Goal: Information Seeking & Learning: Learn about a topic

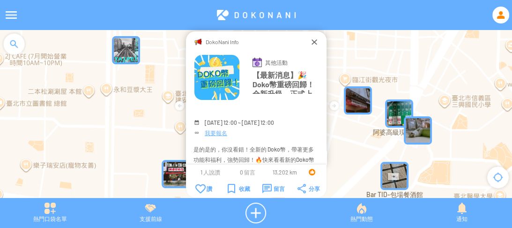
click at [501, 14] on div at bounding box center [501, 15] width 17 height 17
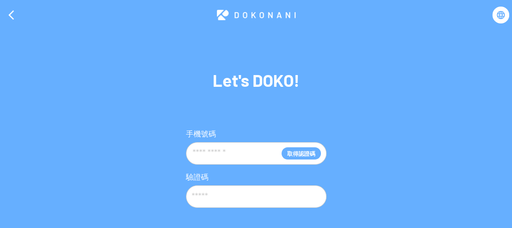
click at [235, 150] on input "text" at bounding box center [237, 153] width 90 height 18
type input "**********"
click at [237, 201] on input "text" at bounding box center [256, 196] width 141 height 23
click at [295, 157] on button "取得認證碼" at bounding box center [301, 153] width 39 height 12
click at [261, 192] on input "text" at bounding box center [256, 196] width 141 height 23
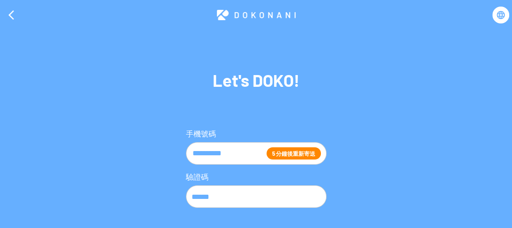
scroll to position [38, 0]
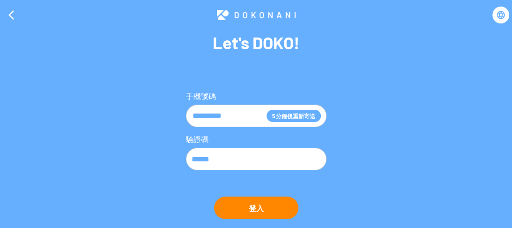
type input "******"
click at [263, 207] on button "登入" at bounding box center [256, 207] width 84 height 23
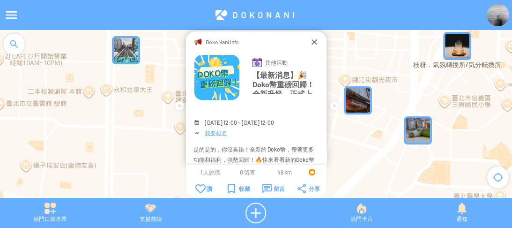
click at [309, 40] on div "DokoNani Info" at bounding box center [256, 41] width 107 height 9
click at [311, 40] on div at bounding box center [314, 41] width 9 height 9
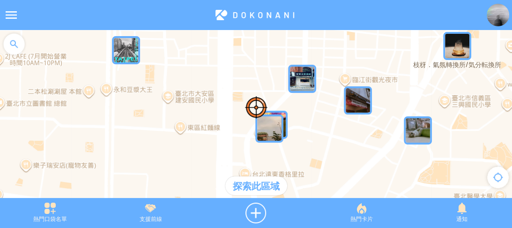
click at [8, 18] on div at bounding box center [11, 15] width 23 height 23
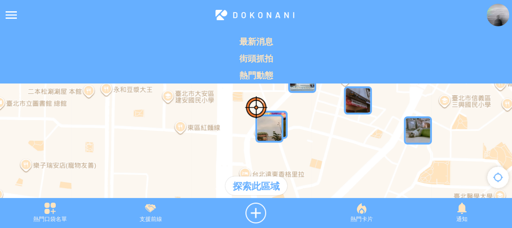
click at [13, 15] on div at bounding box center [11, 15] width 23 height 23
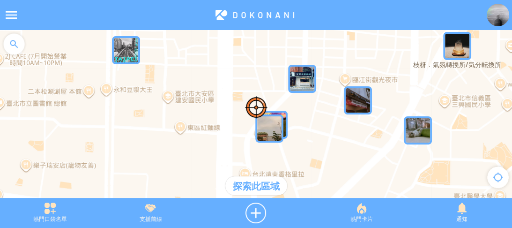
click at [14, 39] on div at bounding box center [14, 44] width 28 height 28
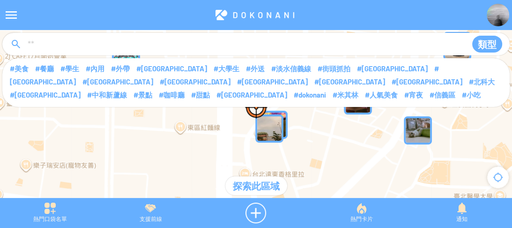
click at [70, 38] on input at bounding box center [243, 45] width 433 height 18
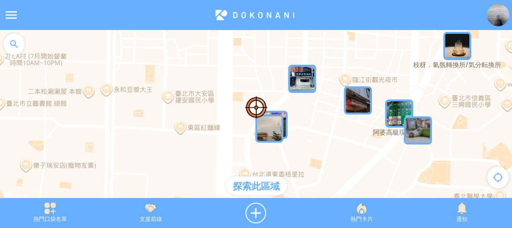
click at [18, 50] on div at bounding box center [14, 44] width 28 height 28
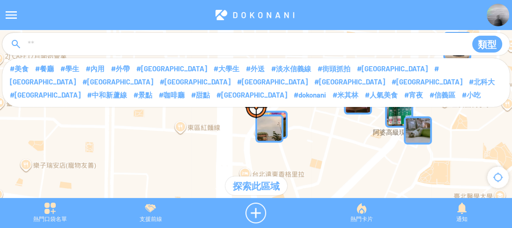
click at [54, 45] on input at bounding box center [243, 45] width 433 height 18
type input "**"
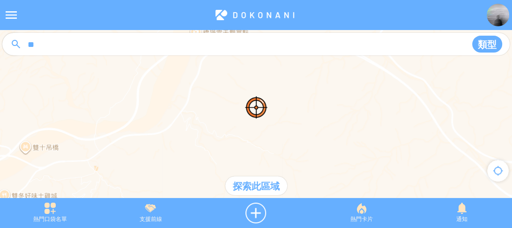
drag, startPoint x: 62, startPoint y: 43, endPoint x: 9, endPoint y: 43, distance: 53.0
click at [9, 43] on div "** 類型" at bounding box center [256, 44] width 508 height 23
type input "***"
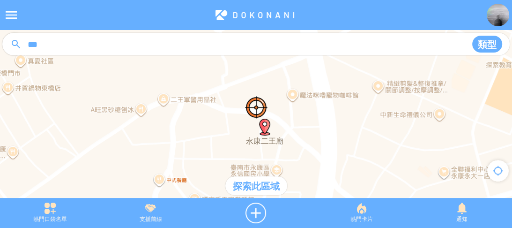
click at [255, 183] on div "探索此區域" at bounding box center [256, 185] width 62 height 19
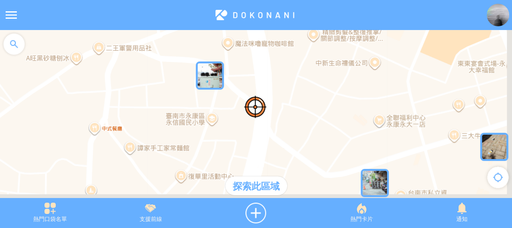
drag, startPoint x: 338, startPoint y: 128, endPoint x: 285, endPoint y: 86, distance: 67.7
click at [285, 86] on div at bounding box center [256, 118] width 512 height 177
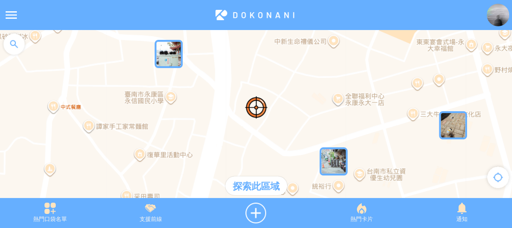
drag, startPoint x: 300, startPoint y: 113, endPoint x: 259, endPoint y: 91, distance: 46.6
click at [259, 91] on div at bounding box center [256, 118] width 512 height 177
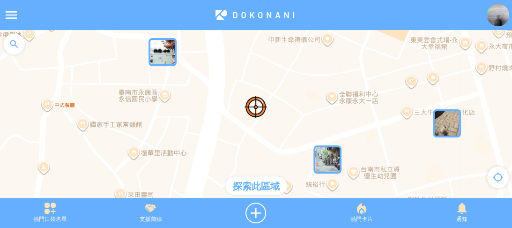
click at [278, 96] on div at bounding box center [256, 118] width 512 height 177
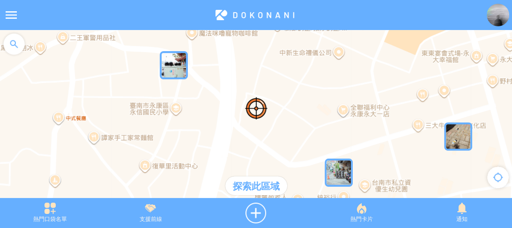
drag, startPoint x: 186, startPoint y: 66, endPoint x: 199, endPoint y: 81, distance: 19.9
click at [199, 81] on div at bounding box center [256, 118] width 512 height 177
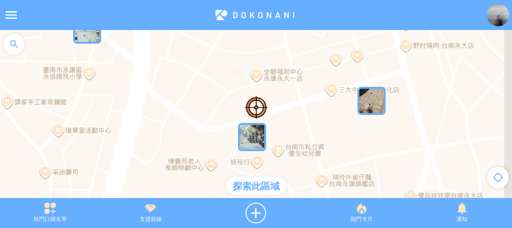
drag, startPoint x: 324, startPoint y: 105, endPoint x: 237, endPoint y: 70, distance: 93.8
click at [237, 70] on div at bounding box center [256, 118] width 512 height 177
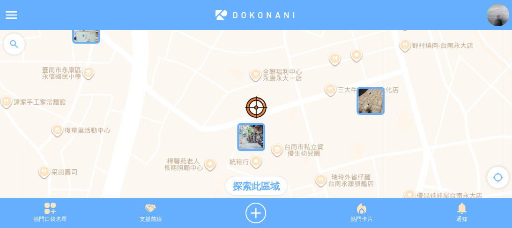
click at [18, 38] on div at bounding box center [14, 44] width 28 height 28
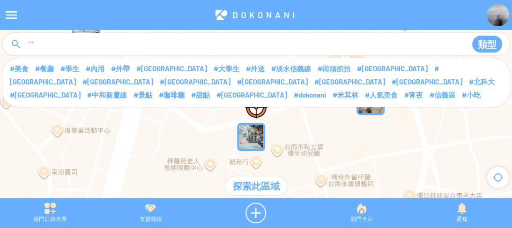
click at [70, 44] on input at bounding box center [243, 45] width 433 height 18
type input "*******"
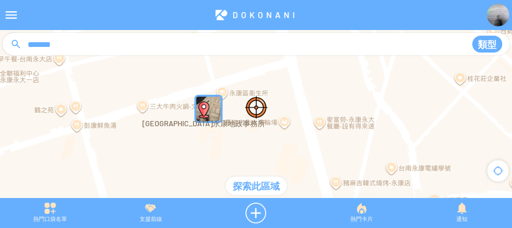
click at [214, 103] on img "sBDm0ahd3ZIMapIcon" at bounding box center [209, 109] width 28 height 28
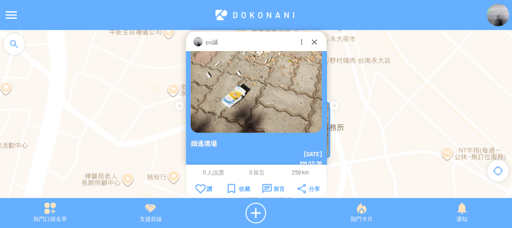
scroll to position [62, 0]
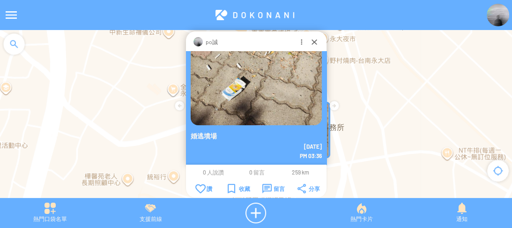
drag, startPoint x: 283, startPoint y: 121, endPoint x: 295, endPoint y: 97, distance: 27.0
click at [295, 97] on img at bounding box center [256, 59] width 131 height 131
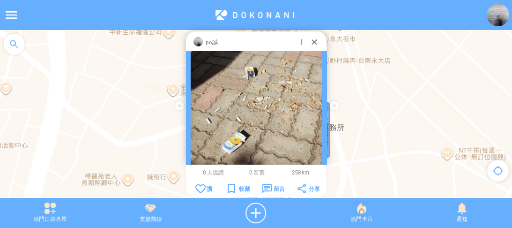
scroll to position [0, 0]
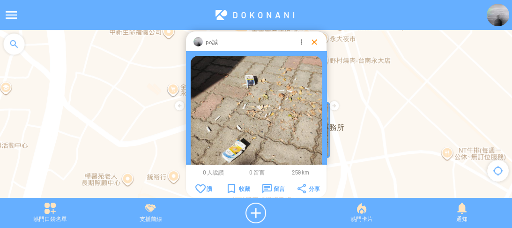
click at [314, 43] on div at bounding box center [314, 41] width 9 height 9
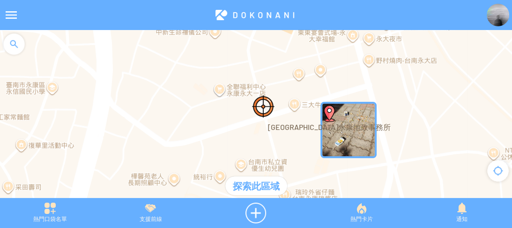
drag, startPoint x: 214, startPoint y: 121, endPoint x: 225, endPoint y: 118, distance: 11.3
click at [225, 118] on div at bounding box center [256, 118] width 512 height 177
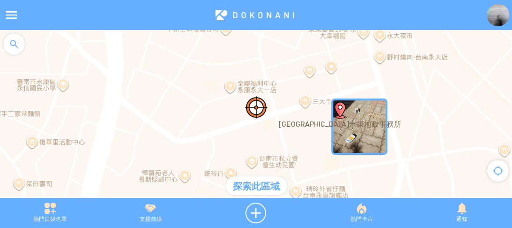
drag, startPoint x: 224, startPoint y: 113, endPoint x: 245, endPoint y: 96, distance: 27.0
click at [241, 88] on div at bounding box center [256, 118] width 512 height 177
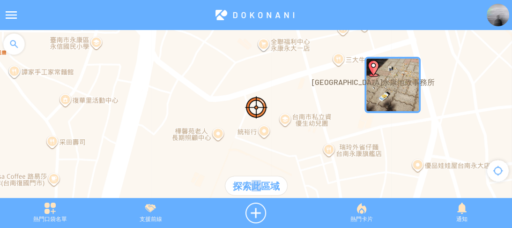
click at [255, 187] on div "探索此區域" at bounding box center [256, 185] width 62 height 19
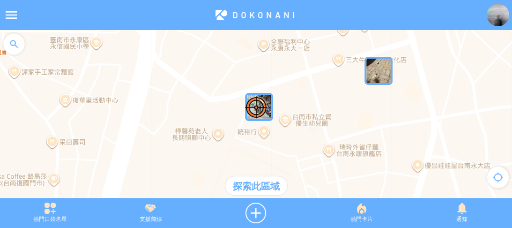
click at [270, 103] on img "gaKT1EA0GktMapIcon" at bounding box center [259, 107] width 28 height 28
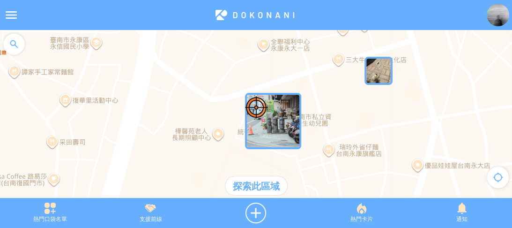
click at [254, 110] on img at bounding box center [256, 107] width 23 height 23
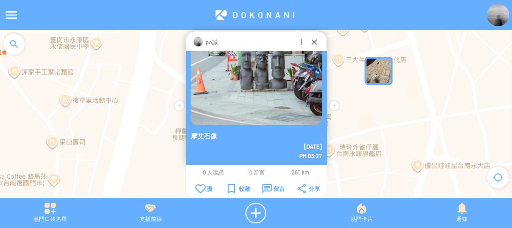
click at [311, 36] on div "po誠" at bounding box center [256, 41] width 141 height 20
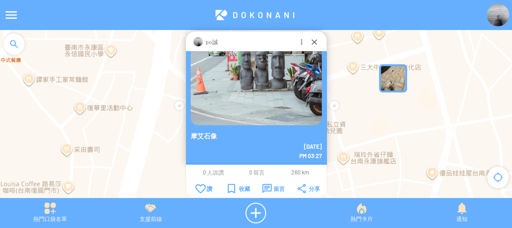
drag, startPoint x: 378, startPoint y: 118, endPoint x: 396, endPoint y: 134, distance: 23.6
click at [400, 134] on div at bounding box center [256, 118] width 512 height 177
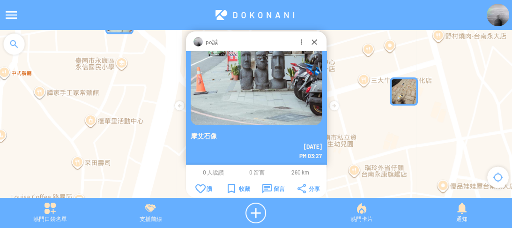
click at [314, 47] on div "po誠" at bounding box center [256, 41] width 141 height 20
click at [315, 41] on div at bounding box center [314, 41] width 9 height 9
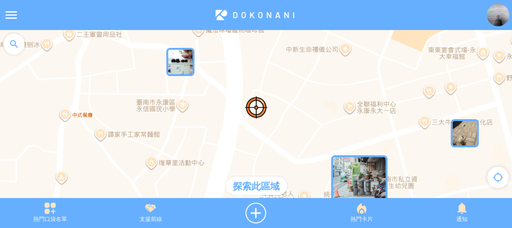
drag, startPoint x: 253, startPoint y: 93, endPoint x: 299, endPoint y: 135, distance: 62.1
click at [299, 135] on div at bounding box center [256, 118] width 512 height 177
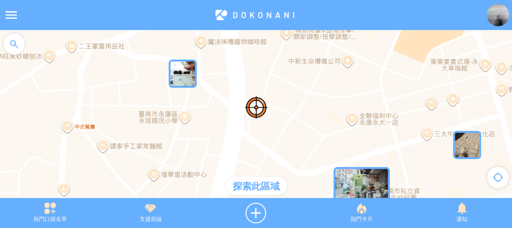
click at [178, 76] on img "yxyyIcgSIdOMapIcon" at bounding box center [183, 74] width 28 height 28
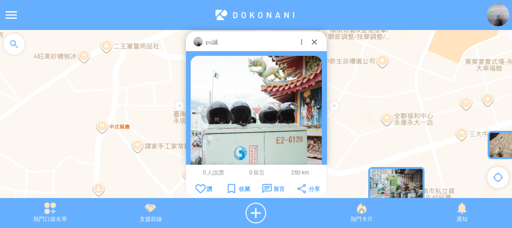
drag, startPoint x: 358, startPoint y: 98, endPoint x: 347, endPoint y: 71, distance: 28.2
click at [395, 97] on div at bounding box center [256, 118] width 512 height 177
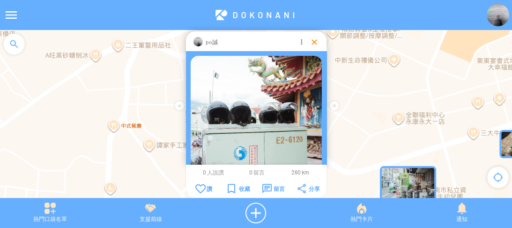
click at [315, 41] on div at bounding box center [314, 41] width 9 height 9
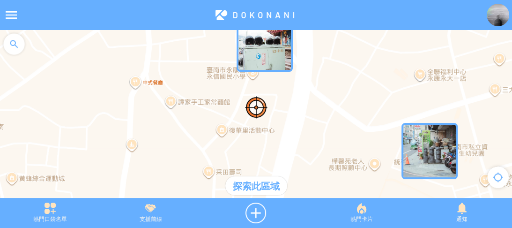
drag, startPoint x: 337, startPoint y: 127, endPoint x: 359, endPoint y: 83, distance: 49.1
click at [359, 83] on div at bounding box center [256, 118] width 512 height 177
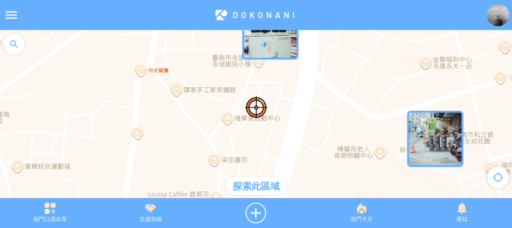
click at [495, 15] on img at bounding box center [498, 15] width 23 height 23
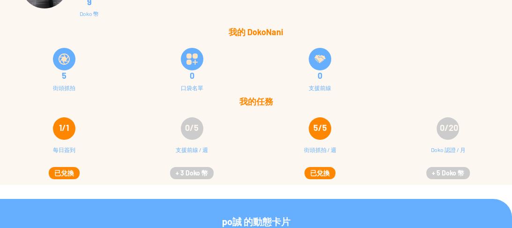
scroll to position [75, 0]
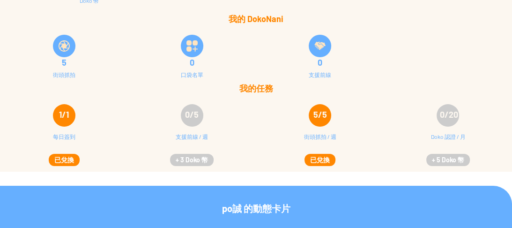
click at [190, 114] on span "0/5" at bounding box center [192, 114] width 14 height 10
click at [317, 45] on img at bounding box center [320, 45] width 11 height 11
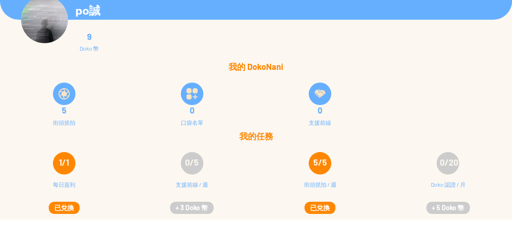
scroll to position [0, 0]
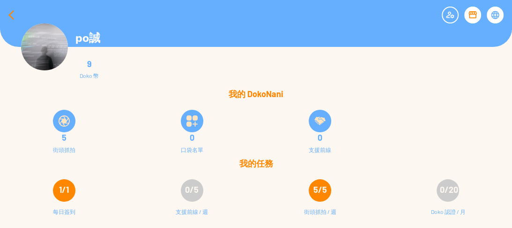
click at [10, 19] on div at bounding box center [11, 15] width 23 height 23
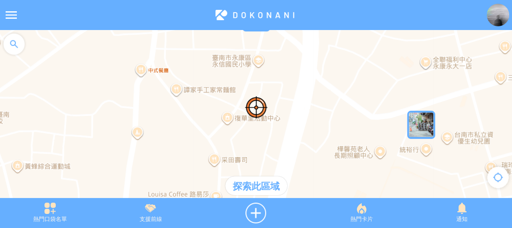
click at [14, 19] on div at bounding box center [11, 15] width 23 height 23
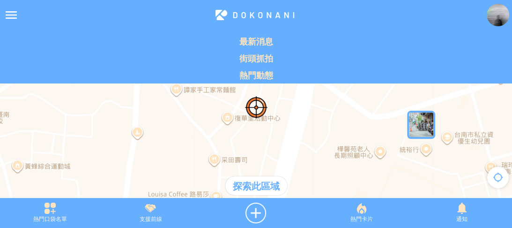
click at [173, 124] on div at bounding box center [256, 118] width 512 height 177
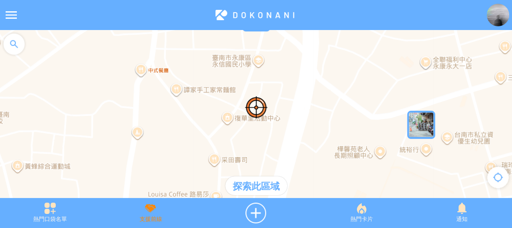
click at [150, 213] on div "支援前線" at bounding box center [150, 213] width 100 height 21
